Goal: Information Seeking & Learning: Learn about a topic

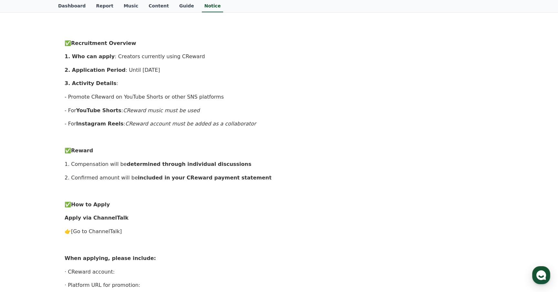
scroll to position [154, 0]
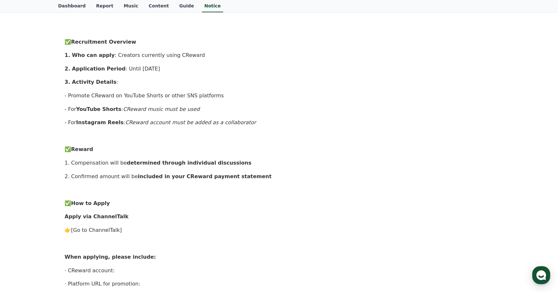
click at [166, 123] on em "CReward account must be added as a collaborator" at bounding box center [190, 122] width 131 height 6
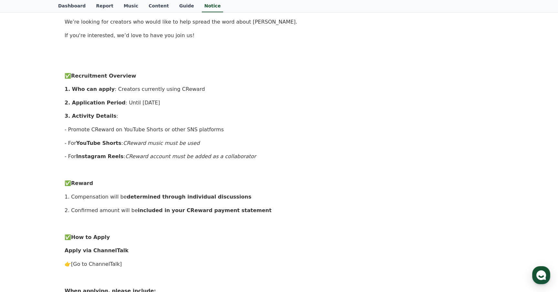
scroll to position [131, 0]
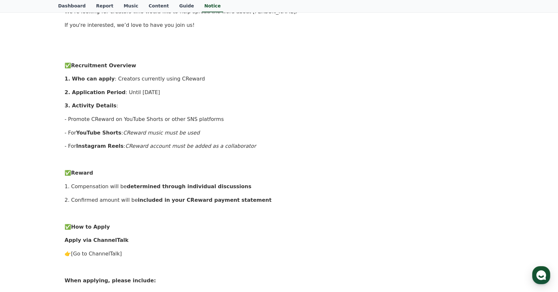
click at [108, 185] on p "1. Compensation will be determined through individual discussions" at bounding box center [279, 186] width 429 height 8
click at [93, 194] on div "Hello from the CReward Team! We’re looking for creators who would like to help …" at bounding box center [279, 213] width 429 height 465
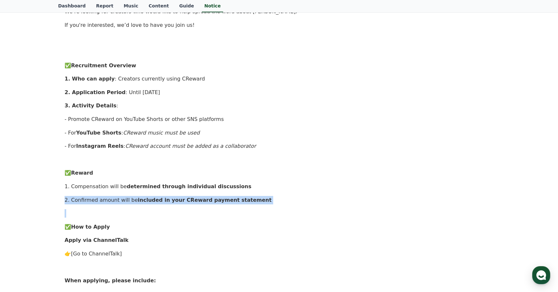
click at [93, 194] on div "Hello from the CReward Team! We’re looking for creators who would like to help …" at bounding box center [279, 213] width 429 height 465
click at [81, 201] on p "2. Confirmed amount will be included in your CReward payment statement" at bounding box center [279, 200] width 429 height 8
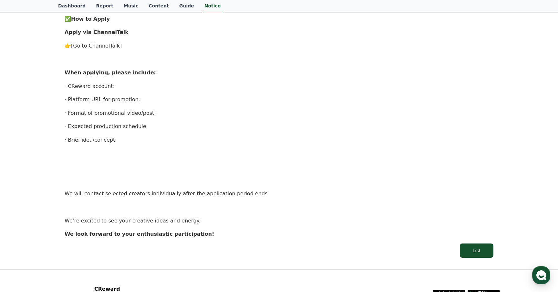
scroll to position [396, 0]
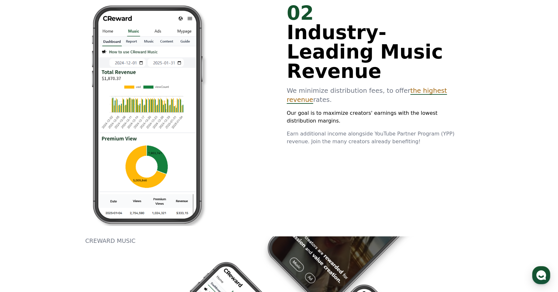
scroll to position [535, 0]
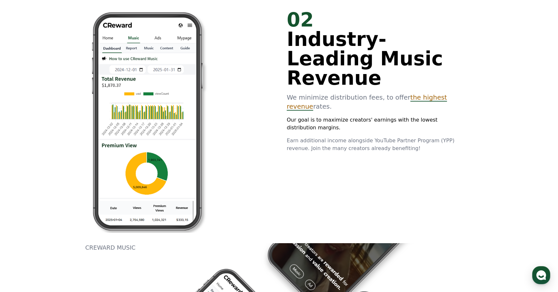
click at [401, 93] on span "the highest revenue" at bounding box center [367, 101] width 160 height 17
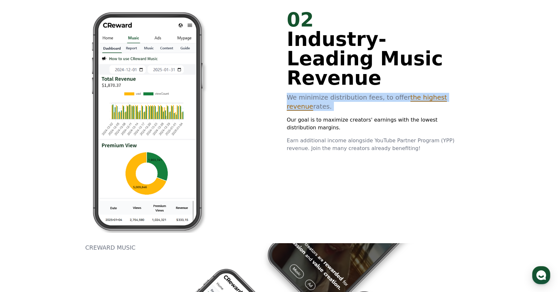
click at [401, 93] on span "the highest revenue" at bounding box center [367, 101] width 160 height 17
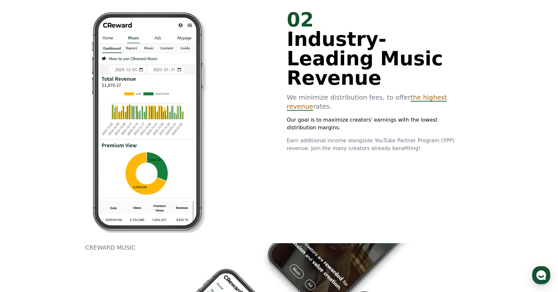
click at [368, 93] on p "We minimize distribution fees, to offer the highest revenue rates." at bounding box center [375, 102] width 176 height 18
click at [317, 116] on p "Our goal is to maximize creators' earnings with the lowest distribution margins." at bounding box center [375, 123] width 176 height 15
click at [316, 116] on p "Our goal is to maximize creators' earnings with the lowest distribution margins." at bounding box center [375, 123] width 176 height 15
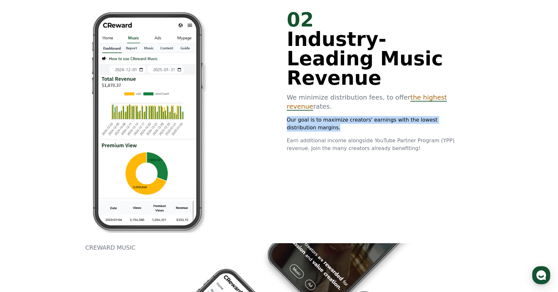
click at [316, 116] on p "Our goal is to maximize creators' earnings with the lowest distribution margins." at bounding box center [375, 123] width 176 height 15
click at [310, 116] on p "Our goal is to maximize creators' earnings with the lowest distribution margins." at bounding box center [375, 123] width 176 height 15
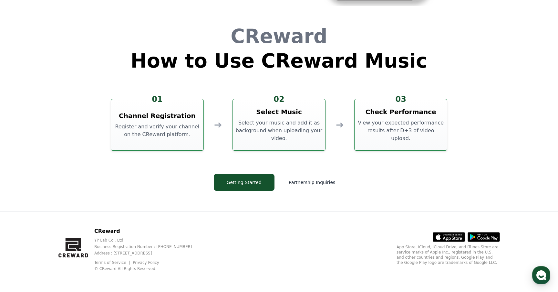
scroll to position [0, 0]
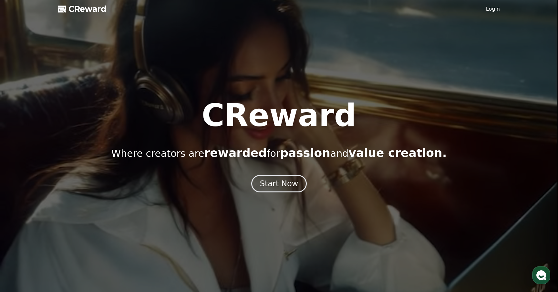
click at [73, 5] on span "CReward" at bounding box center [87, 9] width 38 height 10
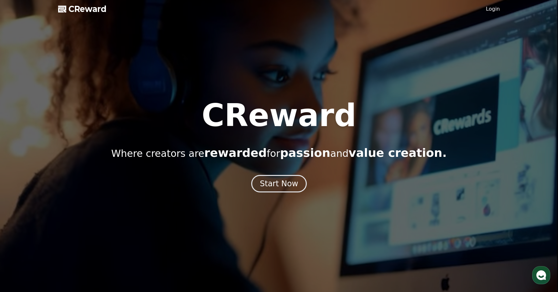
click at [491, 8] on link "Login" at bounding box center [493, 9] width 14 height 8
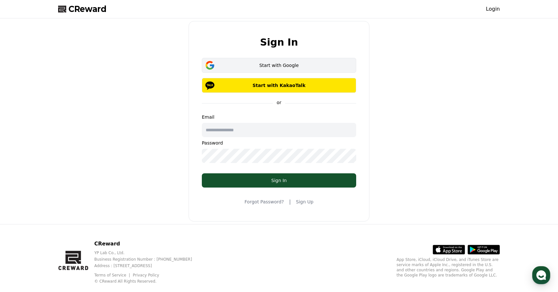
click at [261, 67] on div "Start with Google" at bounding box center [279, 65] width 136 height 6
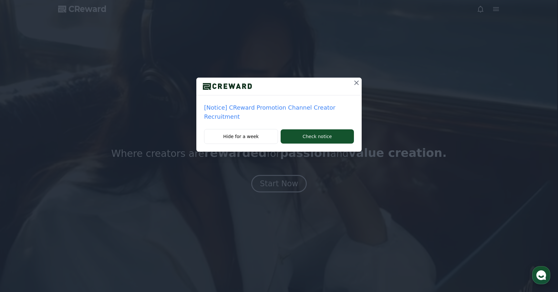
click at [357, 82] on icon at bounding box center [356, 82] width 5 height 5
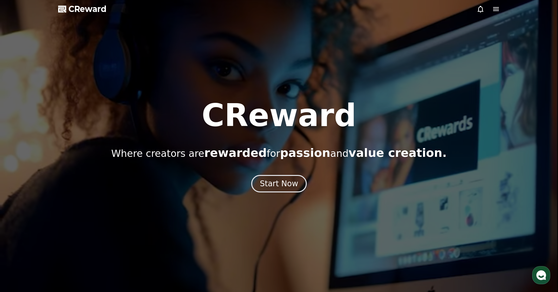
click at [494, 5] on icon at bounding box center [496, 9] width 8 height 8
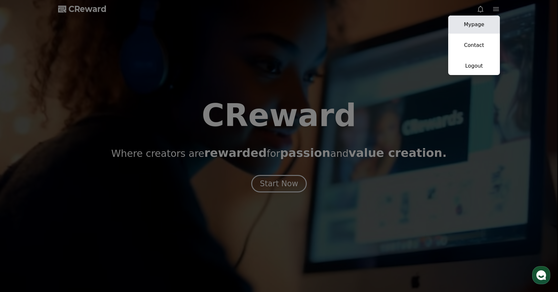
click at [466, 29] on link "Mypage" at bounding box center [474, 24] width 52 height 18
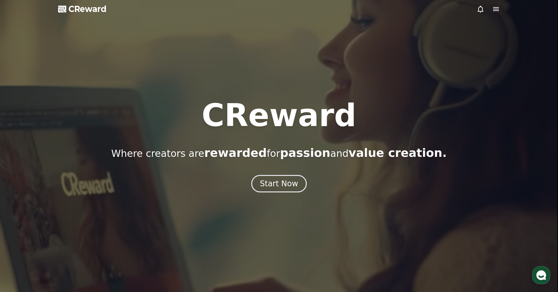
select select "**********"
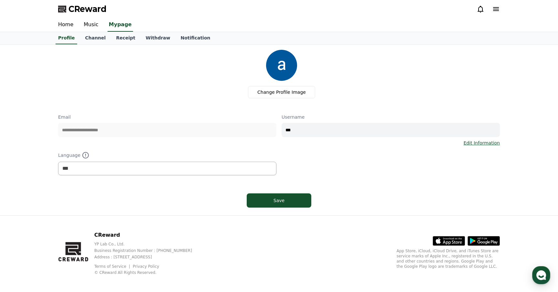
scroll to position [4, 0]
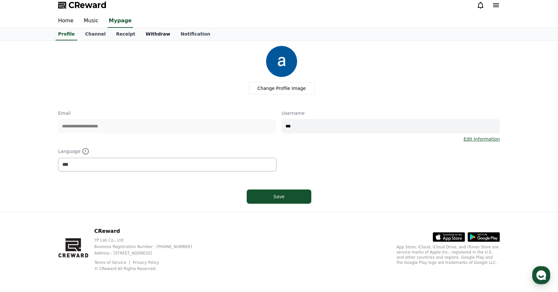
click at [152, 33] on link "Withdraw" at bounding box center [157, 34] width 35 height 12
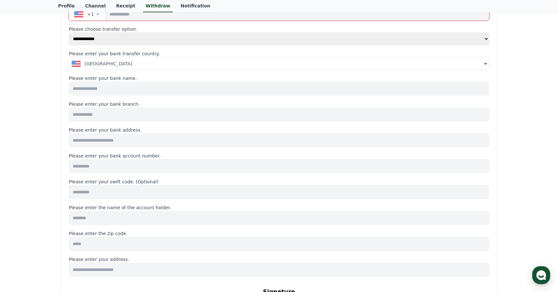
scroll to position [104, 0]
click at [80, 10] on div "**********" at bounding box center [279, 195] width 420 height 441
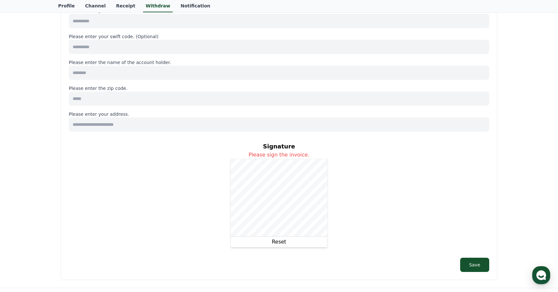
scroll to position [0, 0]
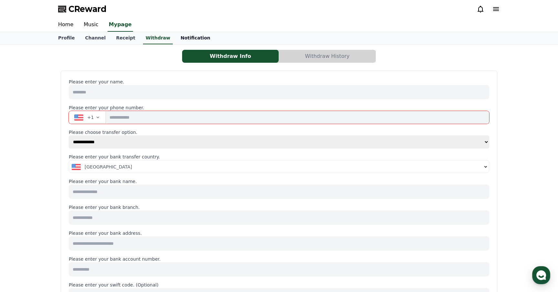
click at [175, 36] on link "Notification" at bounding box center [195, 38] width 40 height 12
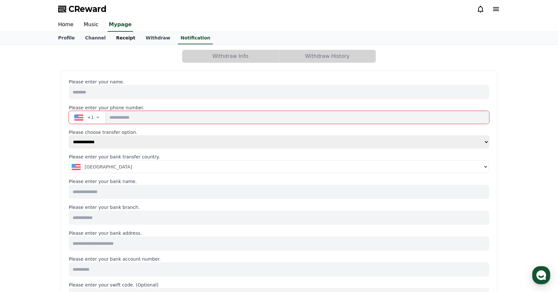
click at [114, 37] on link "Receipt" at bounding box center [126, 38] width 30 height 12
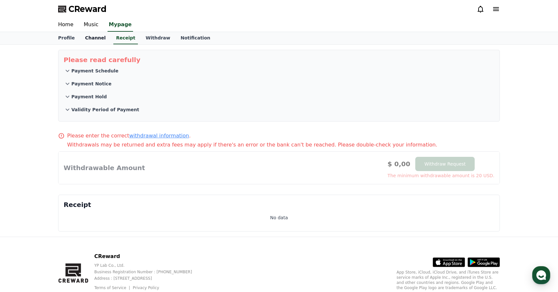
click at [101, 37] on link "Channel" at bounding box center [95, 38] width 31 height 12
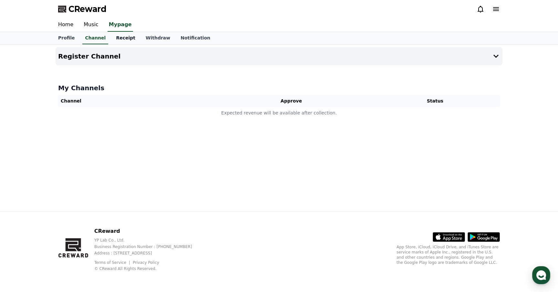
click at [127, 35] on link "Receipt" at bounding box center [126, 38] width 30 height 12
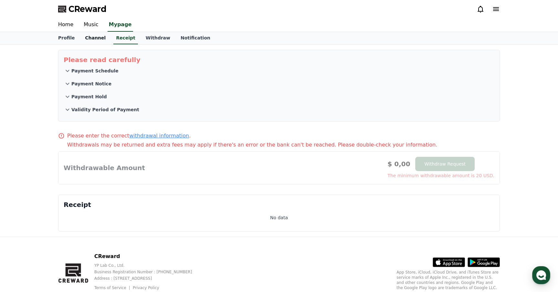
click at [98, 36] on link "Channel" at bounding box center [95, 38] width 31 height 12
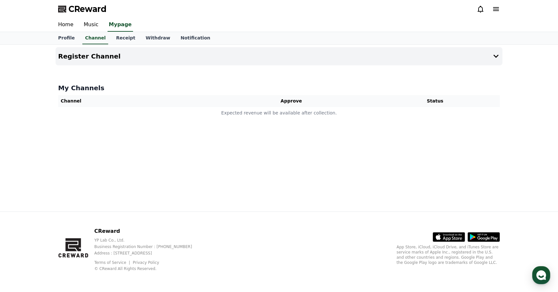
click at [80, 37] on div "Profile Channel Receipt Withdraw Notification" at bounding box center [279, 38] width 452 height 12
click at [75, 39] on link "Profile" at bounding box center [66, 38] width 27 height 12
select select "**********"
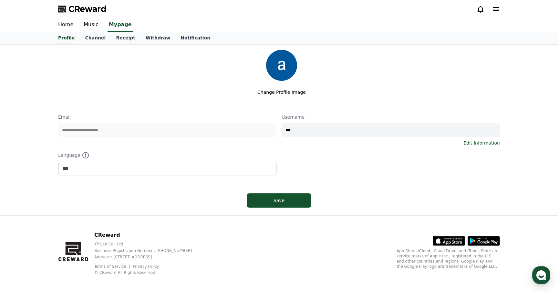
click at [65, 23] on link "Home" at bounding box center [66, 25] width 26 height 14
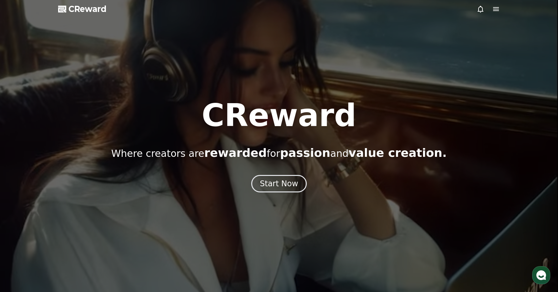
click at [484, 1] on div at bounding box center [279, 146] width 558 height 292
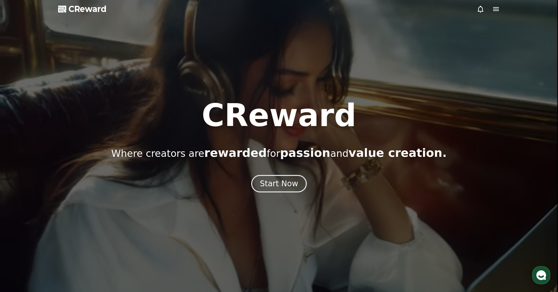
click at [493, 9] on icon at bounding box center [496, 9] width 6 height 4
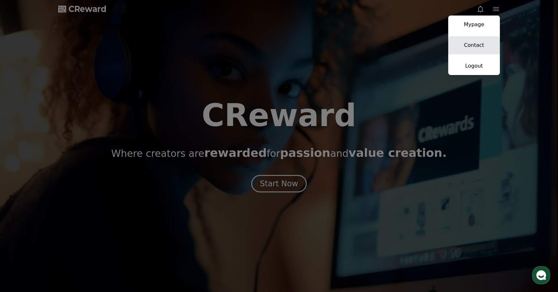
click at [472, 43] on link "Contact" at bounding box center [474, 45] width 52 height 18
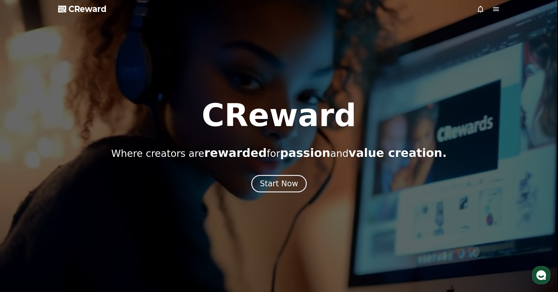
click at [502, 14] on div at bounding box center [279, 146] width 558 height 292
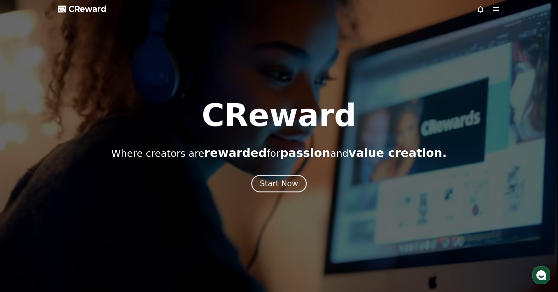
click at [495, 10] on icon at bounding box center [496, 9] width 6 height 4
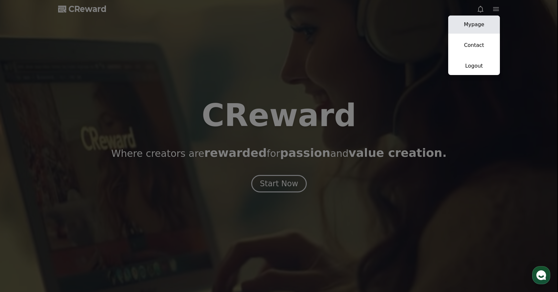
click at [477, 32] on link "Mypage" at bounding box center [474, 24] width 52 height 18
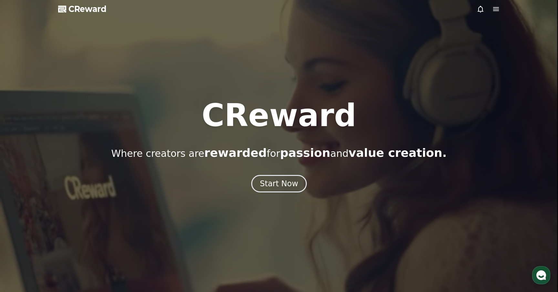
select select "**********"
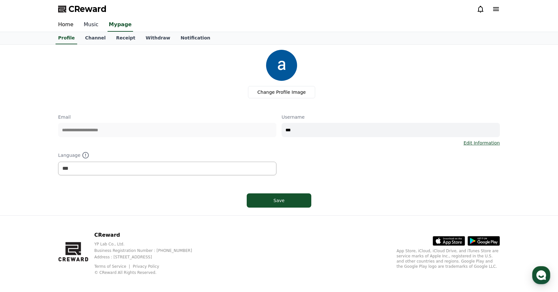
click at [90, 25] on link "Music" at bounding box center [90, 25] width 25 height 14
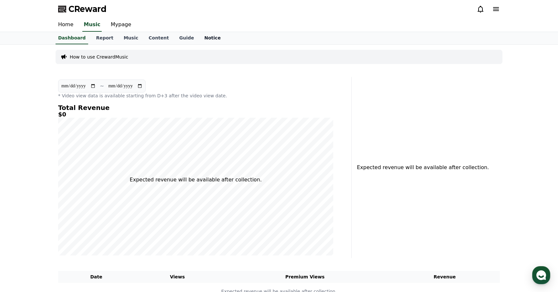
click at [199, 37] on link "Notice" at bounding box center [212, 38] width 27 height 12
click at [174, 36] on link "Guide" at bounding box center [186, 38] width 25 height 12
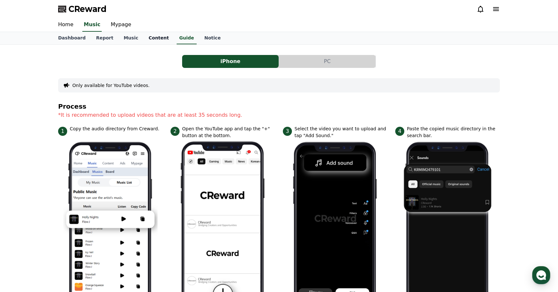
click at [151, 36] on link "Content" at bounding box center [158, 38] width 31 height 12
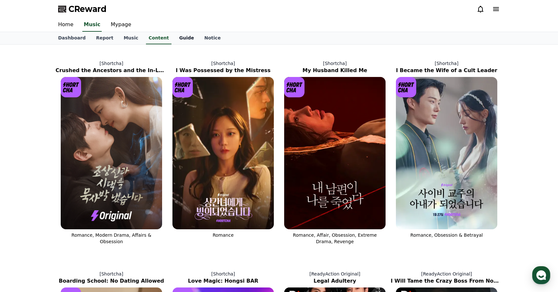
click at [174, 37] on link "Guide" at bounding box center [186, 38] width 25 height 12
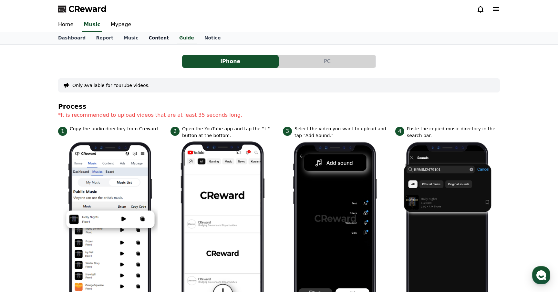
click at [154, 39] on link "Content" at bounding box center [158, 38] width 31 height 12
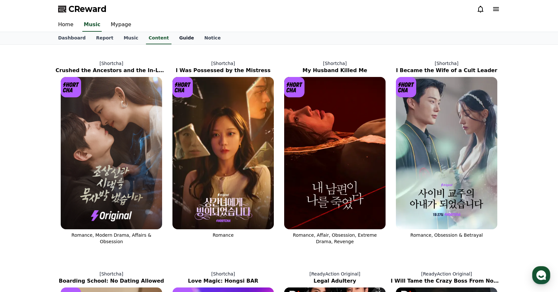
click at [174, 36] on link "Guide" at bounding box center [186, 38] width 25 height 12
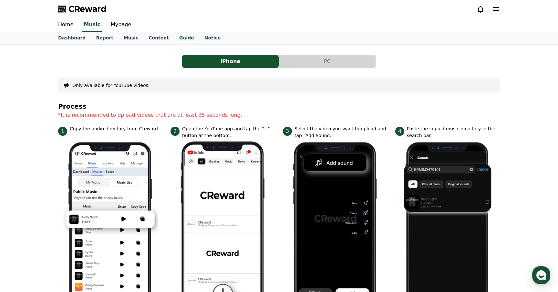
drag, startPoint x: 165, startPoint y: 36, endPoint x: 126, endPoint y: 277, distance: 243.7
click at [126, 277] on div "CReward Home Music Mypage Dashboard Report Music Content Guide Notice iPhone PC…" at bounding box center [279, 295] width 558 height 590
click at [280, 64] on button "PC" at bounding box center [327, 61] width 97 height 13
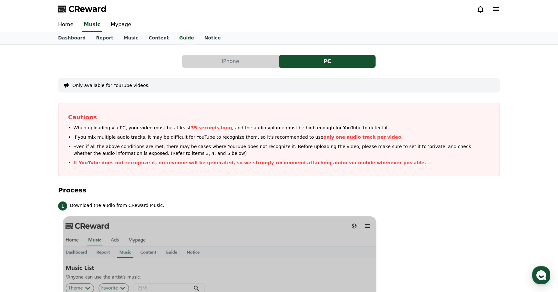
click at [288, 62] on button "PC" at bounding box center [327, 61] width 97 height 13
click at [105, 37] on link "Report" at bounding box center [105, 38] width 28 height 12
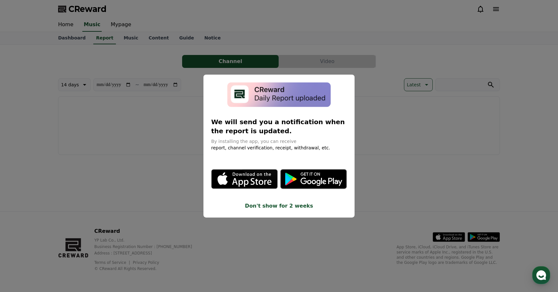
click at [116, 47] on button "close modal" at bounding box center [279, 146] width 558 height 292
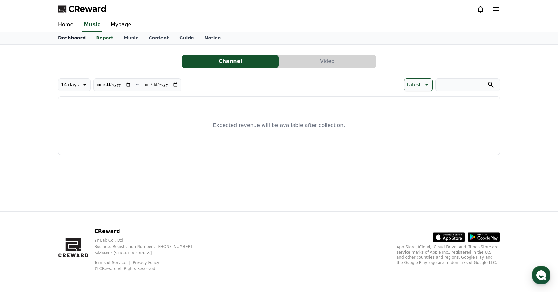
click at [69, 40] on link "Dashboard" at bounding box center [72, 38] width 38 height 12
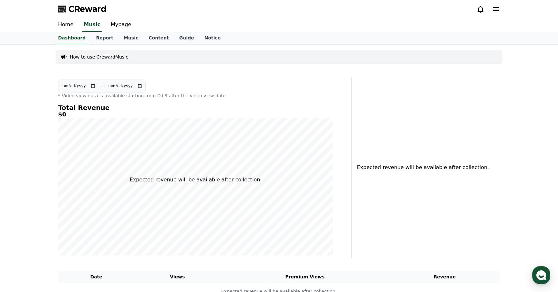
click at [100, 61] on div "How to use CrewardMusic" at bounding box center [279, 57] width 447 height 14
click at [175, 34] on link "Guide" at bounding box center [186, 38] width 25 height 12
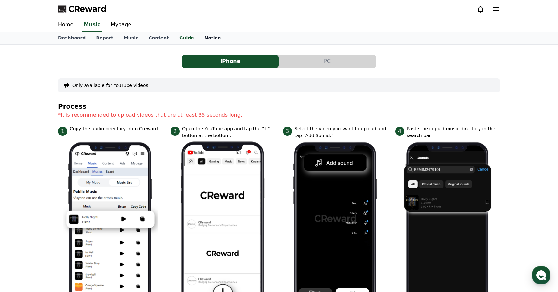
click at [199, 36] on link "Notice" at bounding box center [212, 38] width 27 height 12
click at [202, 41] on link "Notice" at bounding box center [213, 38] width 22 height 12
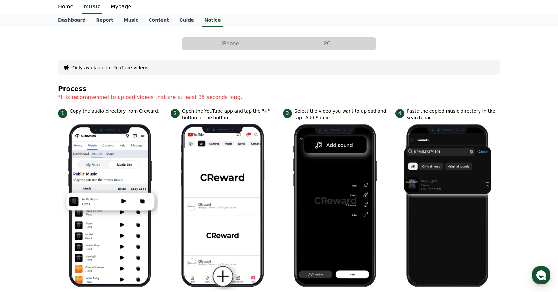
scroll to position [18, 0]
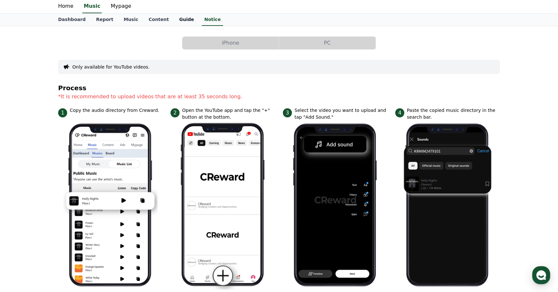
click at [182, 17] on div "CReward Home Music Mypage Dashboard Report Music Content Guide Notice iPhone PC…" at bounding box center [279, 277] width 558 height 590
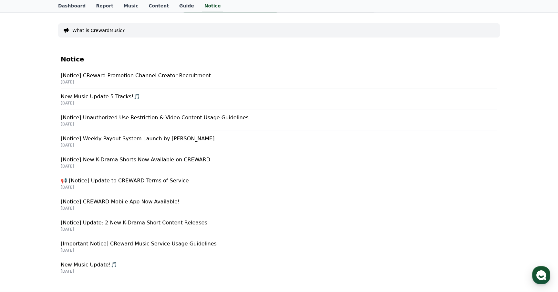
scroll to position [54, 0]
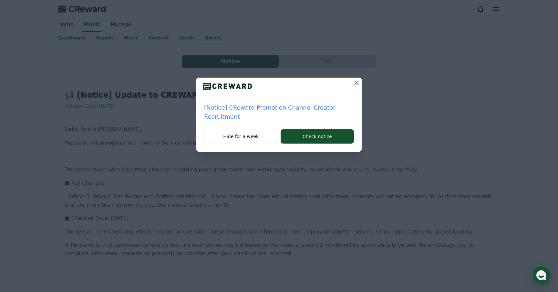
click at [355, 79] on icon at bounding box center [357, 83] width 8 height 8
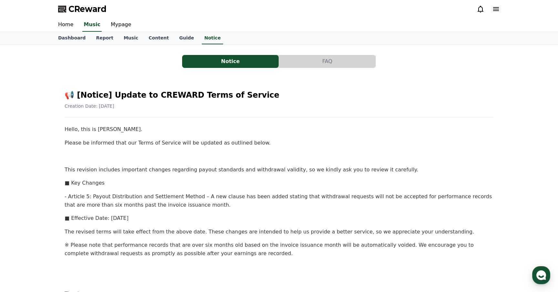
click at [290, 81] on div "📢 [Notice] Update to CREWARD Terms of Service Creation Date: 2025-05-07 Hello, …" at bounding box center [279, 207] width 436 height 253
click at [296, 72] on div "Notice FAQ 📢 [Notice] Update to CREWARD Terms of Service Creation Date: 2025-05…" at bounding box center [279, 193] width 442 height 287
click at [297, 53] on div "Notice FAQ 📢 [Notice] Update to CREWARD Terms of Service Creation Date: 2025-05…" at bounding box center [279, 193] width 442 height 287
click at [297, 65] on button "FAQ" at bounding box center [327, 61] width 97 height 13
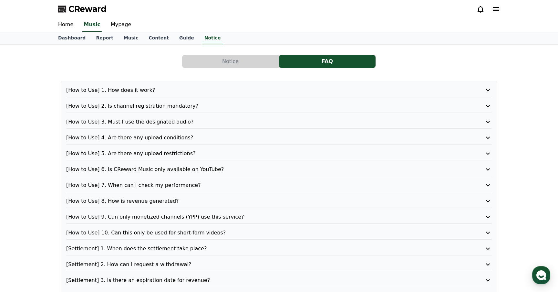
click at [301, 60] on button "FAQ" at bounding box center [327, 61] width 97 height 13
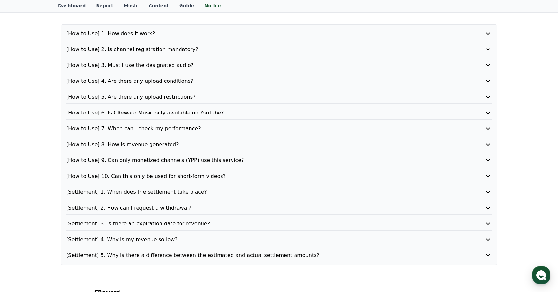
scroll to position [60, 0]
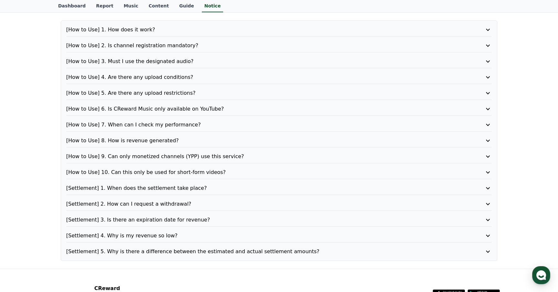
click at [180, 157] on p "[How to Use] 9. Can only monetized channels (YPP) use this service?" at bounding box center [262, 156] width 392 height 8
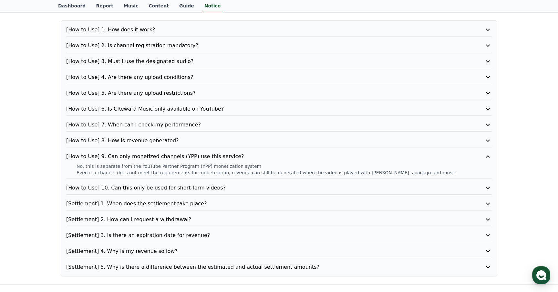
click at [180, 157] on p "[How to Use] 9. Can only monetized channels (YPP) use this service?" at bounding box center [262, 156] width 392 height 8
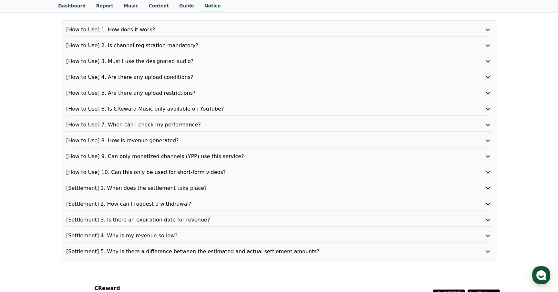
click at [153, 231] on p "[Settlement] 4. Why is my revenue so low?" at bounding box center [262, 235] width 392 height 8
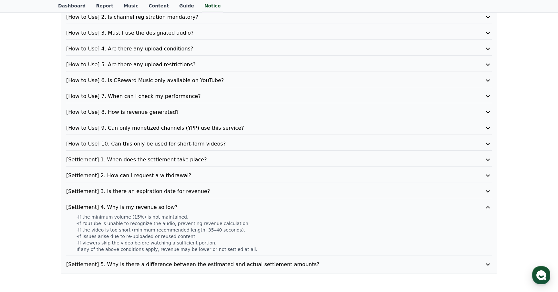
scroll to position [90, 0]
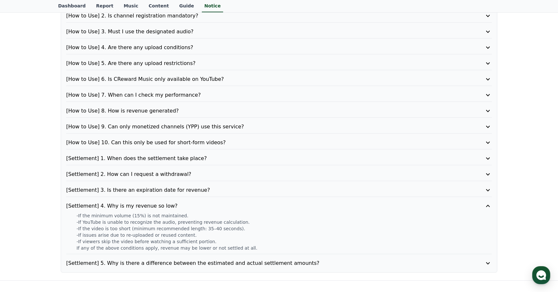
click at [148, 222] on p "-If YouTube is unable to recognize the audio, preventing revenue calculation." at bounding box center [284, 222] width 415 height 6
click at [138, 224] on p "-If YouTube is unable to recognize the audio, preventing revenue calculation." at bounding box center [284, 222] width 415 height 6
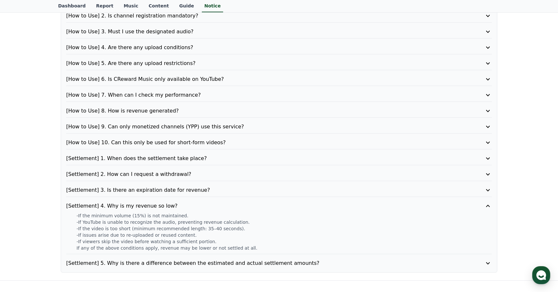
click at [118, 234] on p "-If issues arise due to re-uploaded or reused content." at bounding box center [284, 234] width 415 height 6
click at [109, 234] on p "-If issues arise due to re-uploaded or reused content." at bounding box center [284, 234] width 415 height 6
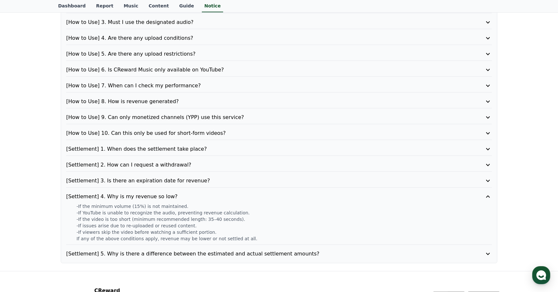
scroll to position [102, 0]
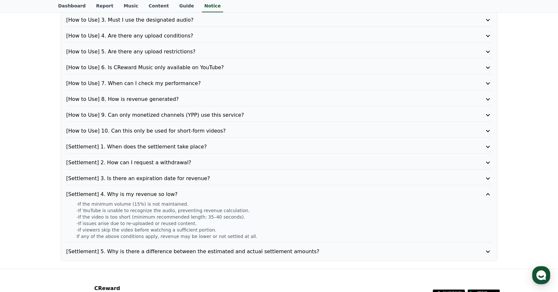
click at [88, 254] on p "[Settlement] 5. Why is there a difference between the estimated and actual sett…" at bounding box center [262, 251] width 392 height 8
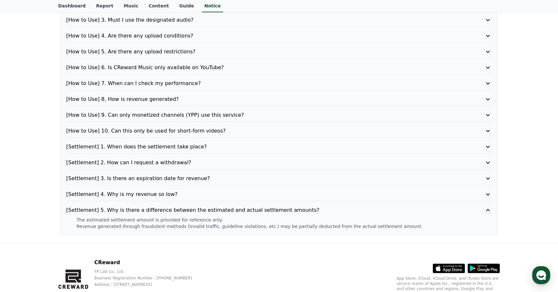
click at [101, 218] on p "The estimated settlement amount is provided for reference only." at bounding box center [284, 219] width 415 height 6
click at [89, 222] on p "The estimated settlement amount is provided for reference only." at bounding box center [284, 219] width 415 height 6
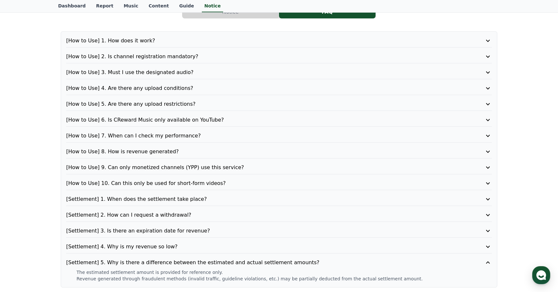
scroll to position [34, 0]
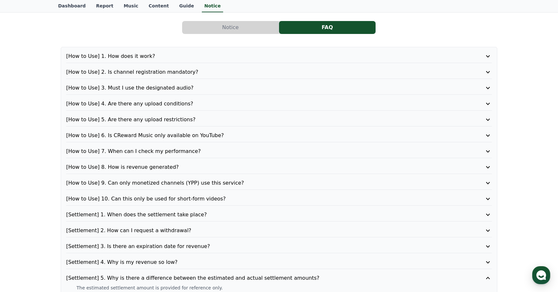
click at [114, 135] on p "[How to Use] 6. Is CReward Music only available on YouTube?" at bounding box center [262, 135] width 392 height 8
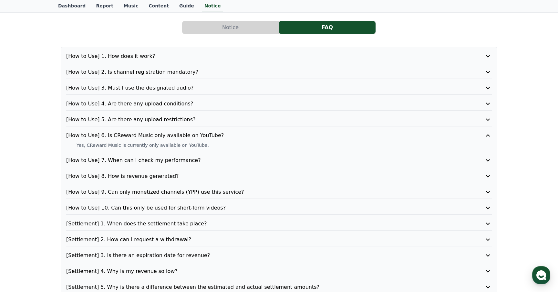
click at [120, 120] on p "[How to Use] 5. Are there any upload restrictions?" at bounding box center [262, 120] width 392 height 8
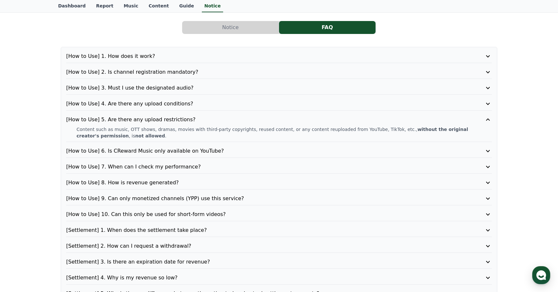
click at [118, 102] on p "[How to Use] 4. Are there any upload conditions?" at bounding box center [262, 104] width 392 height 8
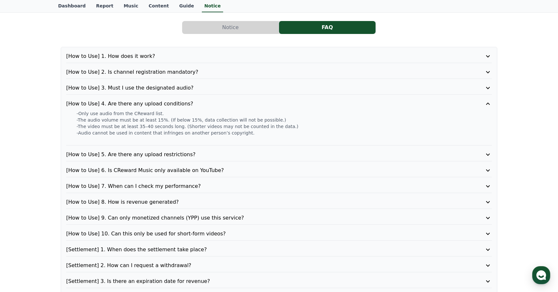
click at [109, 86] on p "[How to Use] 3. Must I use the designated audio?" at bounding box center [262, 88] width 392 height 8
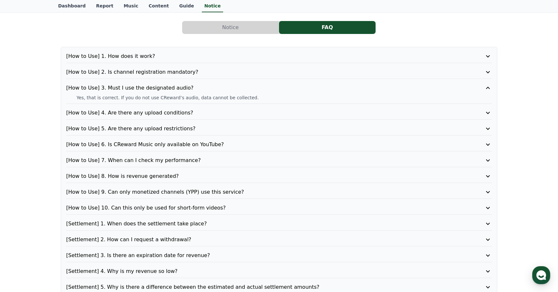
click at [104, 73] on p "[How to Use] 2. Is channel registration mandatory?" at bounding box center [262, 72] width 392 height 8
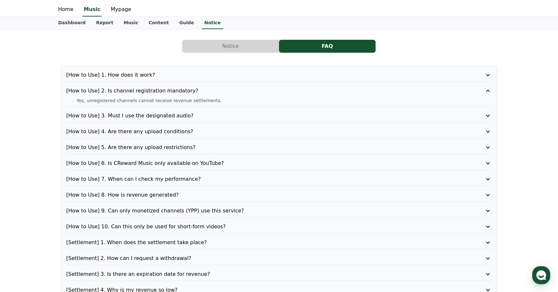
scroll to position [1, 0]
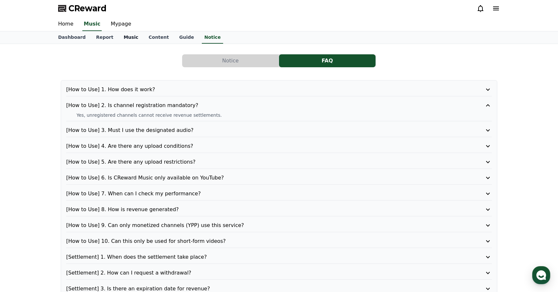
click at [118, 37] on link "Music" at bounding box center [130, 37] width 25 height 12
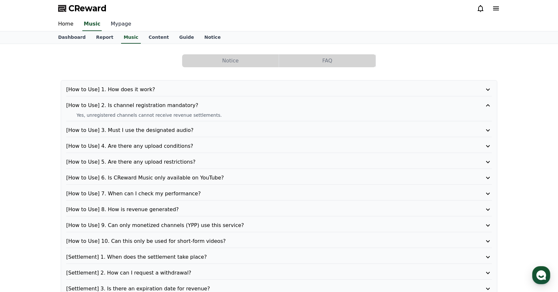
click at [117, 29] on link "Mypage" at bounding box center [121, 24] width 31 height 14
click at [113, 25] on link "Mypage" at bounding box center [121, 24] width 26 height 14
click at [87, 25] on link "Music" at bounding box center [90, 24] width 25 height 14
click at [68, 24] on link "Home" at bounding box center [66, 24] width 26 height 14
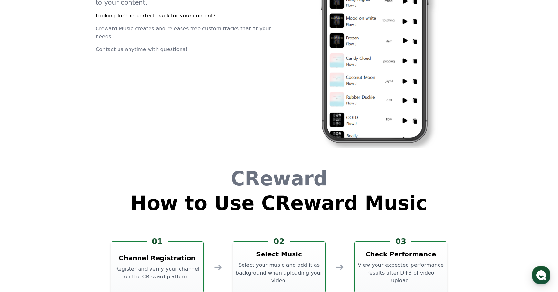
scroll to position [1749, 0]
